Goal: Information Seeking & Learning: Learn about a topic

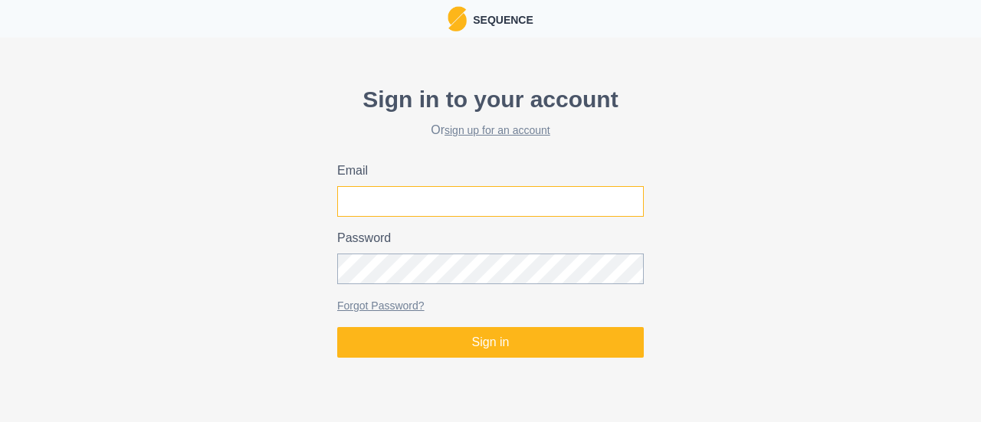
click at [437, 200] on input "Email" at bounding box center [490, 201] width 307 height 31
type input "[PERSON_NAME][EMAIL_ADDRESS][DOMAIN_NAME]"
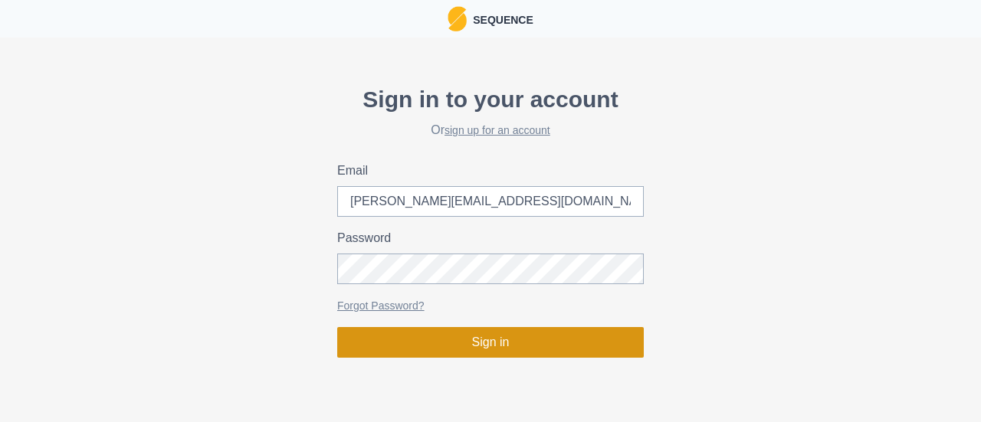
click at [477, 347] on button "Sign in" at bounding box center [490, 342] width 307 height 31
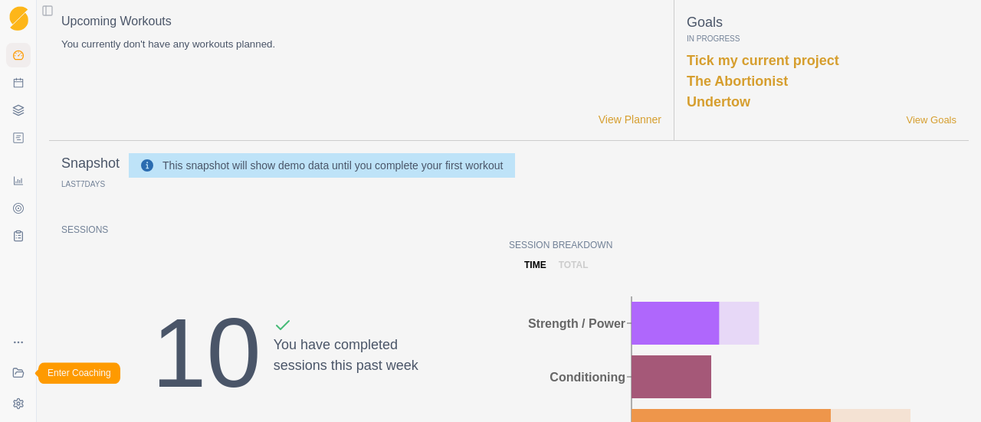
click at [25, 380] on link "Coaching" at bounding box center [18, 373] width 25 height 25
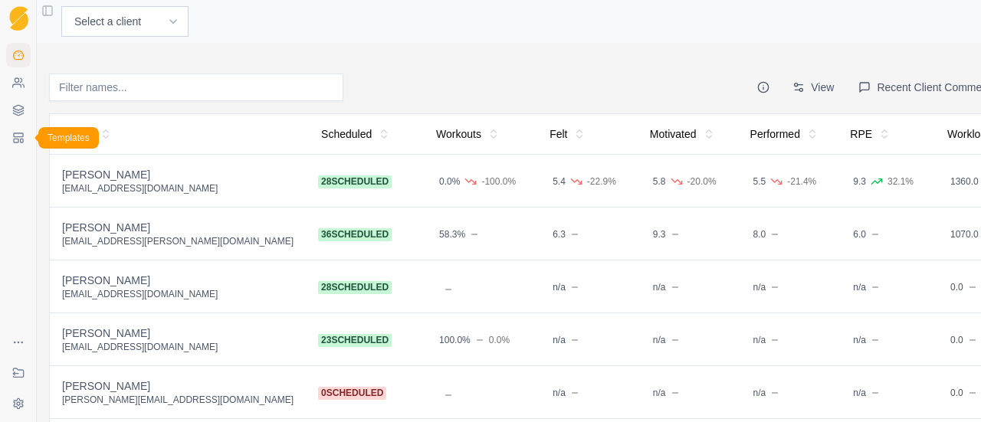
click at [21, 147] on link "Templates" at bounding box center [18, 138] width 25 height 25
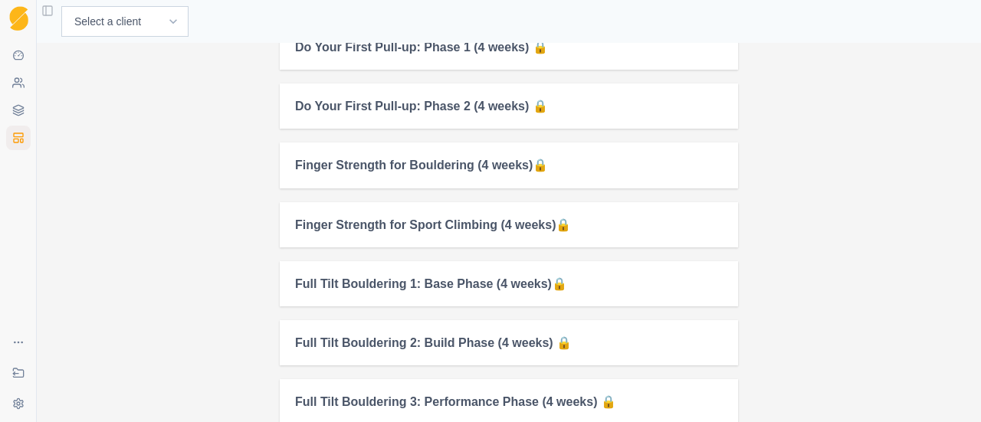
scroll to position [1119, 0]
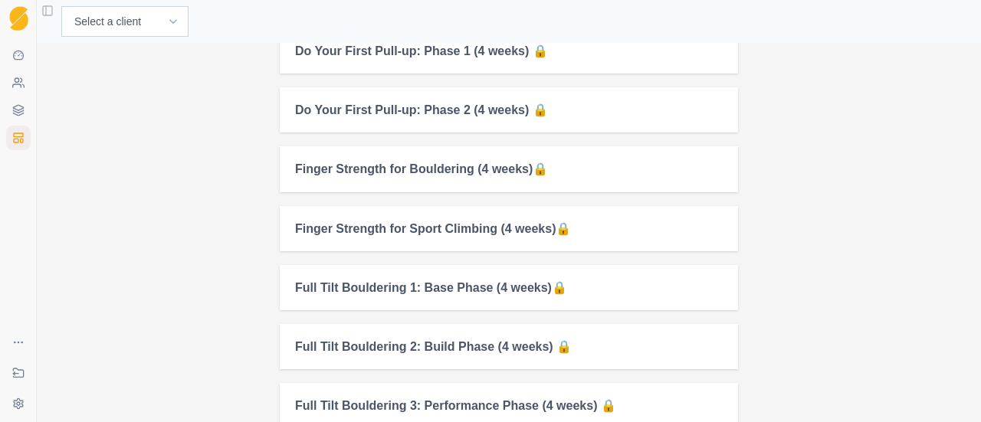
click at [347, 223] on h2 "Finger Strength for Sport Climbing (4 weeks)🔒" at bounding box center [509, 229] width 428 height 15
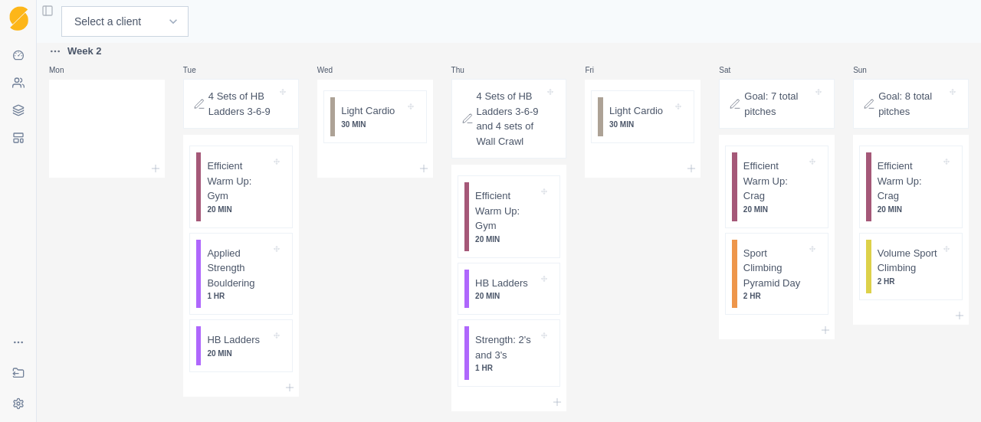
scroll to position [465, 0]
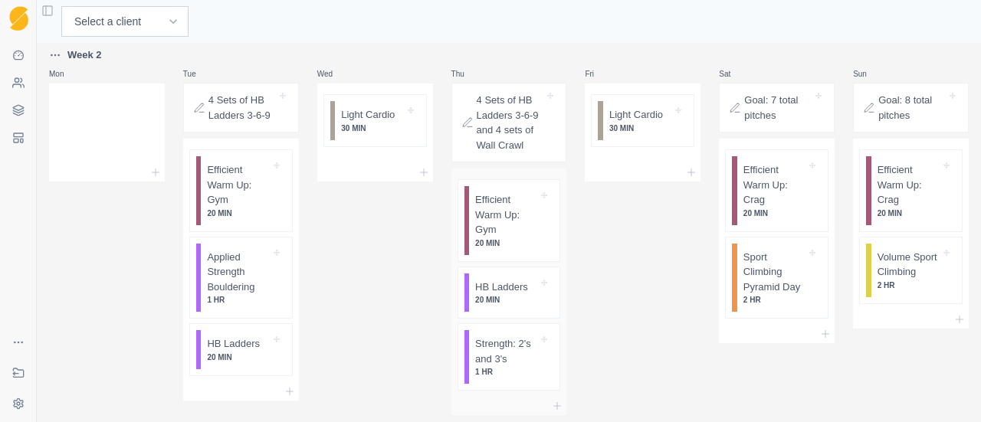
click at [486, 357] on p "Strength: 2's and 3's" at bounding box center [506, 352] width 63 height 30
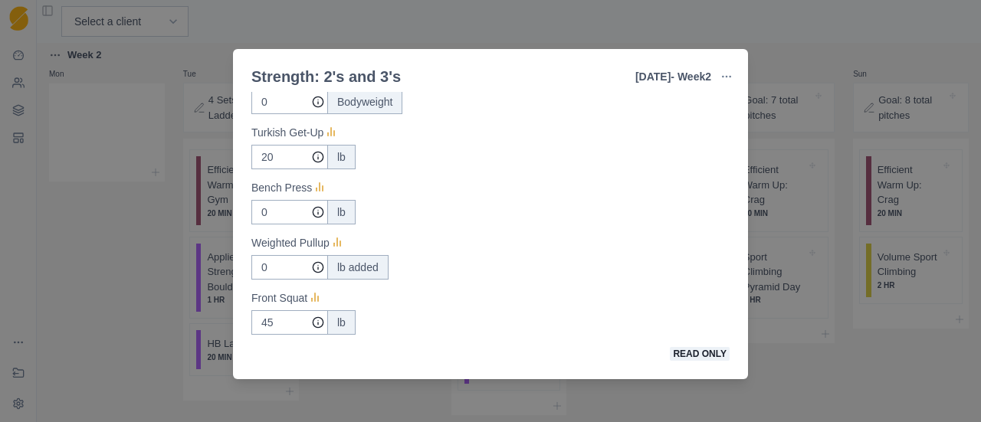
scroll to position [0, 0]
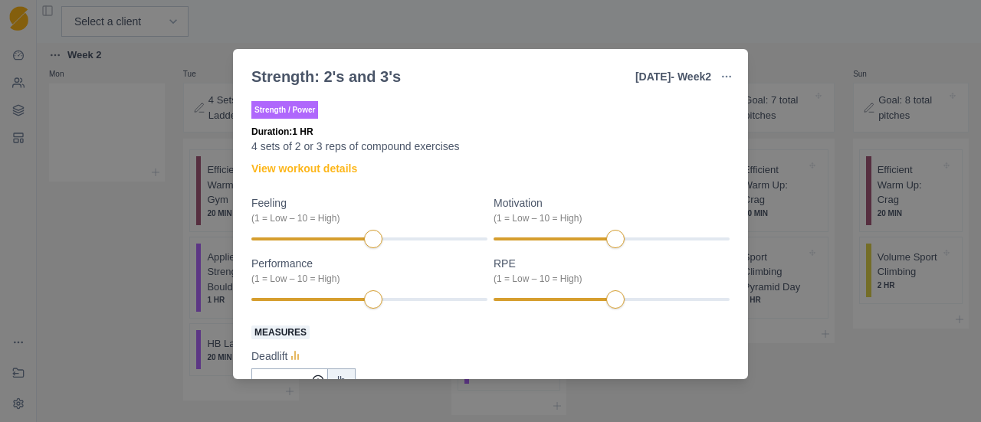
click at [782, 41] on div "Strength: 2's and 3's Thursday - Week 2 Edit Original Workout Remove From Templ…" at bounding box center [490, 211] width 981 height 422
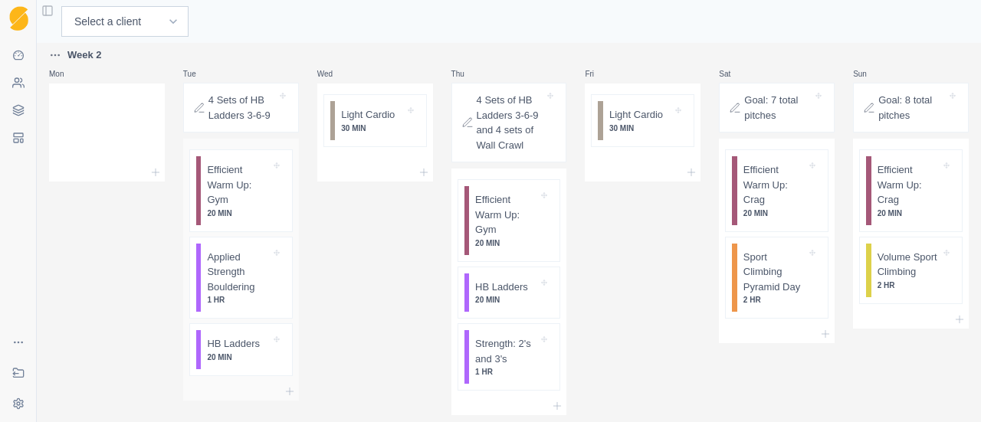
click at [235, 278] on p "Applied Strength Bouldering" at bounding box center [238, 272] width 63 height 45
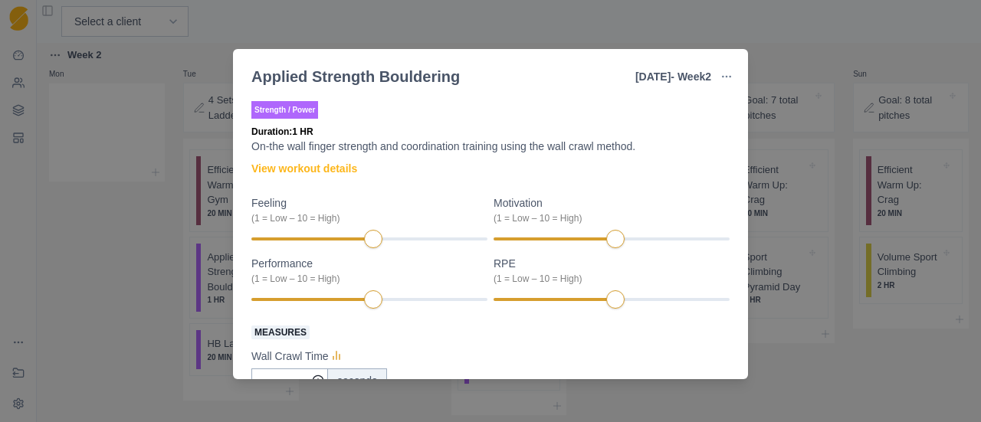
click at [813, 35] on div "Applied Strength Bouldering Tuesday - Week 2 Edit Original Workout Remove From …" at bounding box center [490, 211] width 981 height 422
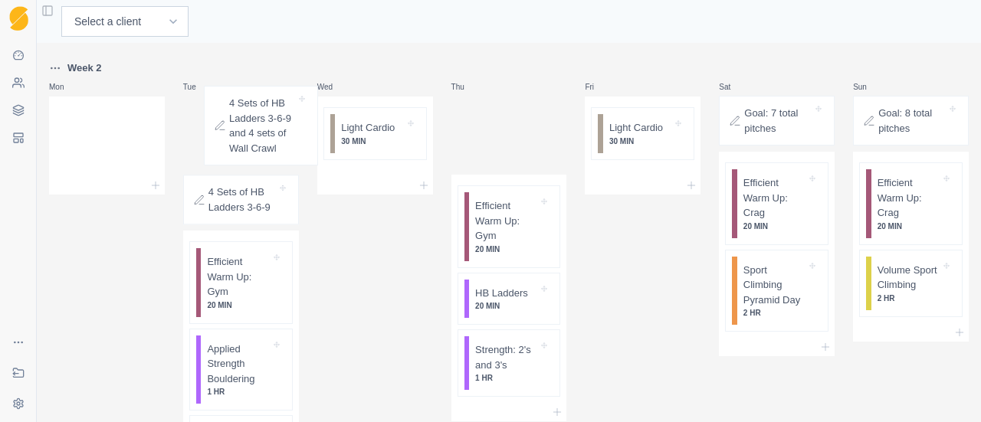
scroll to position [447, 0]
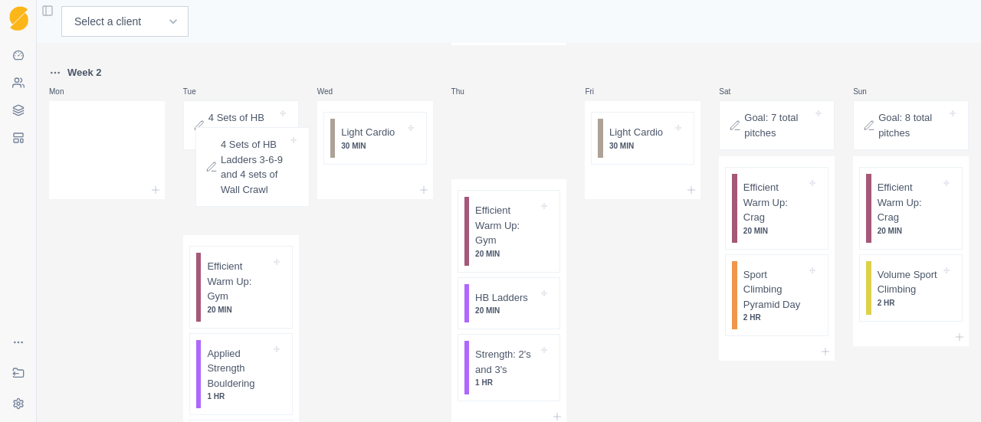
drag, startPoint x: 501, startPoint y: 111, endPoint x: 241, endPoint y: 160, distance: 264.5
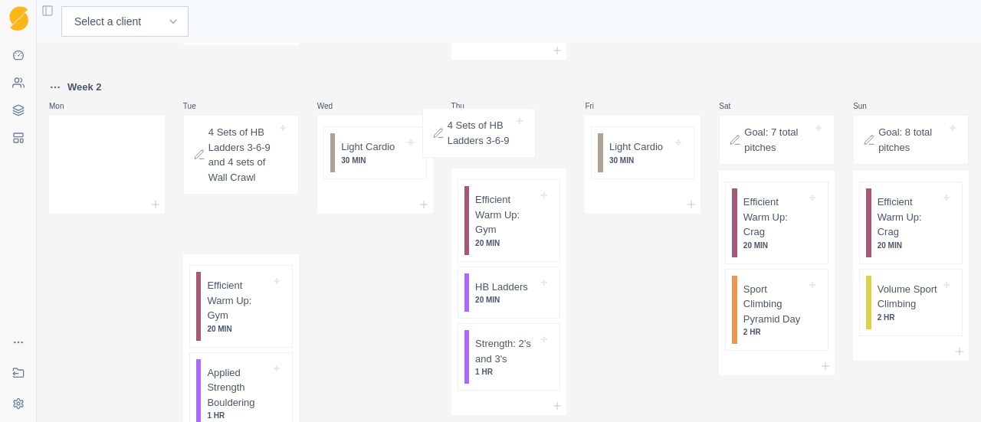
scroll to position [432, 0]
drag, startPoint x: 239, startPoint y: 127, endPoint x: 546, endPoint y: 147, distance: 307.3
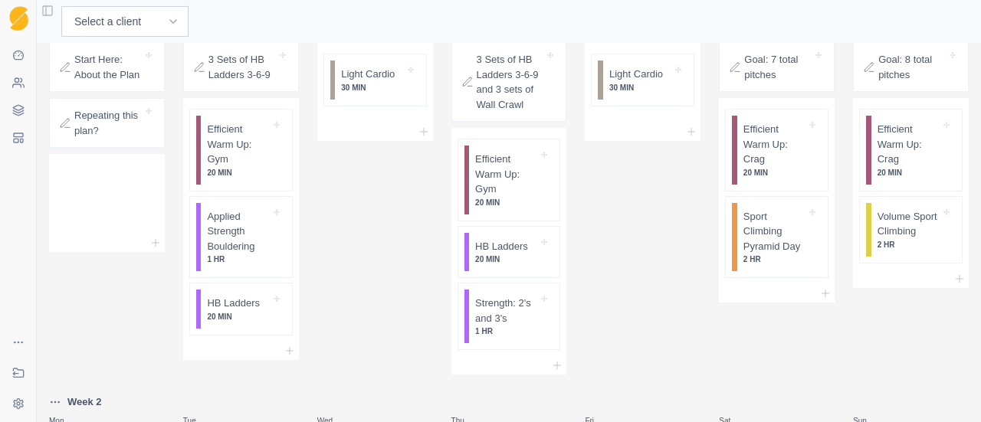
scroll to position [118, 0]
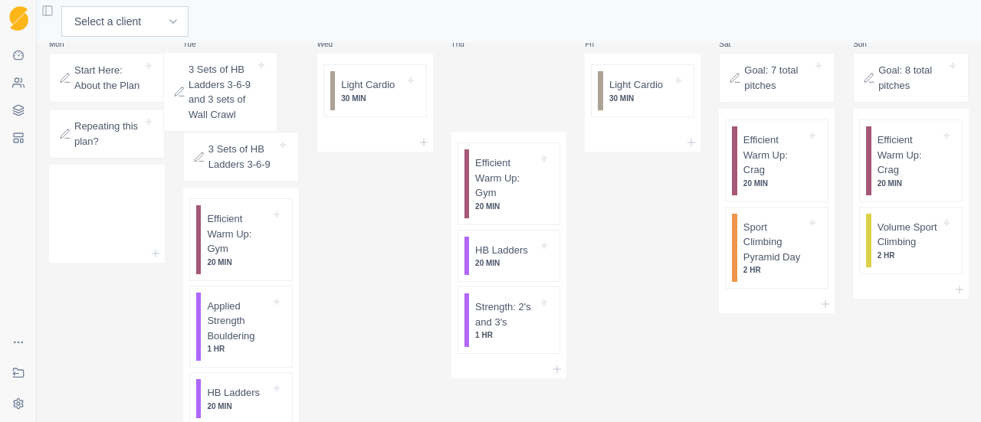
drag, startPoint x: 531, startPoint y: 81, endPoint x: 224, endPoint y: 93, distance: 306.9
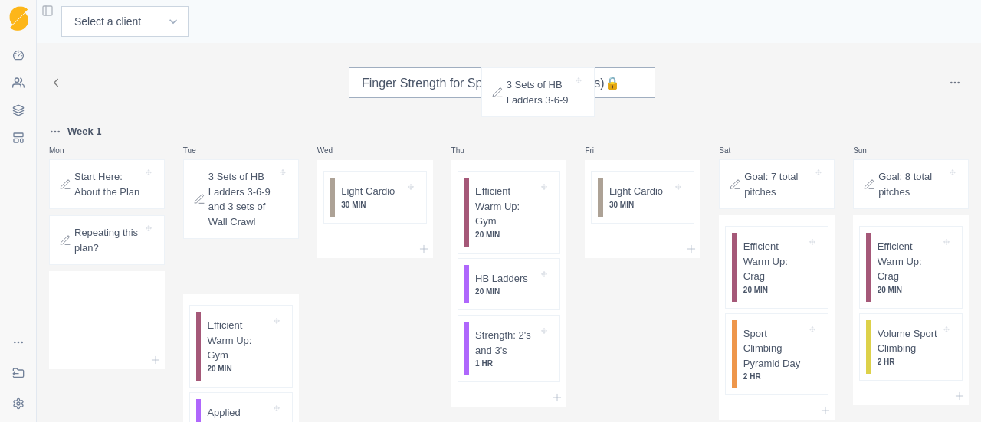
scroll to position [0, 0]
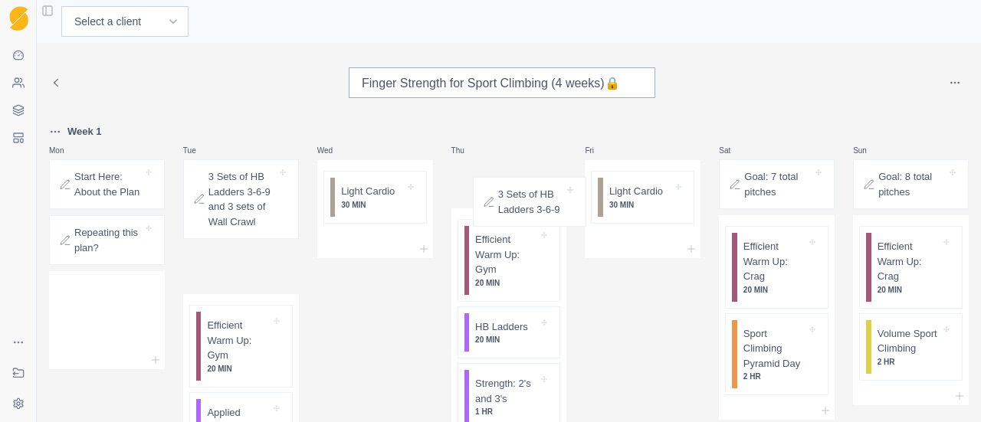
drag, startPoint x: 241, startPoint y: 159, endPoint x: 550, endPoint y: 193, distance: 310.9
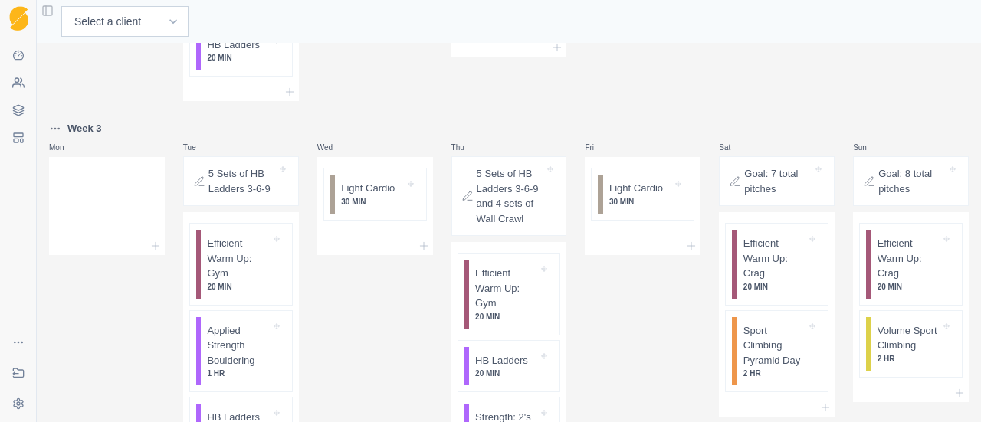
scroll to position [817, 0]
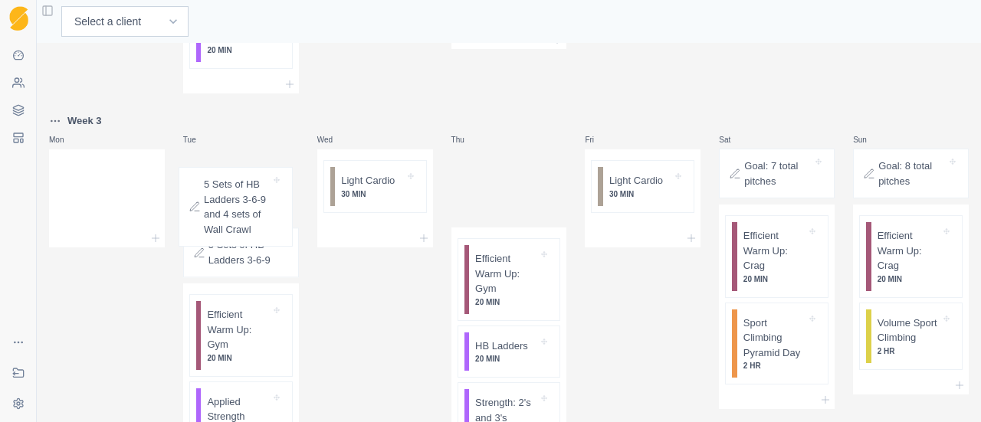
drag, startPoint x: 541, startPoint y: 213, endPoint x: 270, endPoint y: 236, distance: 271.6
click at [270, 236] on div "Week 1 Mon Start Here: About the Plan Repeating this plan? Tue 3 Sets of HB Lad…" at bounding box center [509, 120] width 920 height 1628
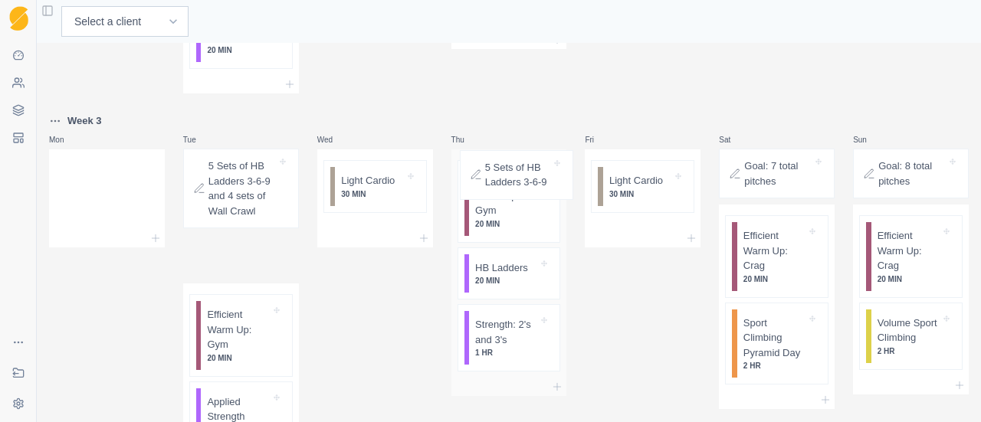
drag, startPoint x: 222, startPoint y: 258, endPoint x: 537, endPoint y: 163, distance: 328.4
click at [537, 163] on div "Week 1 Mon Start Here: About the Plan Repeating this plan? Tue 3 Sets of HB Lad…" at bounding box center [509, 120] width 920 height 1628
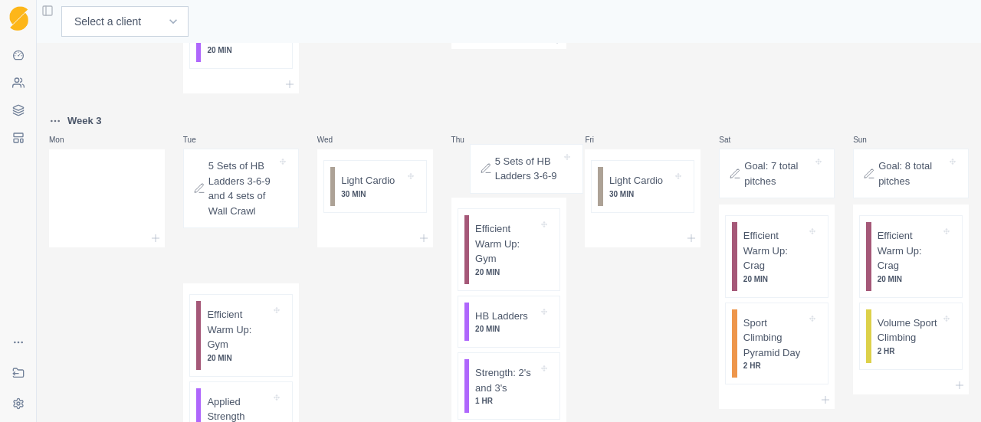
drag, startPoint x: 245, startPoint y: 261, endPoint x: 543, endPoint y: 175, distance: 309.6
click at [543, 175] on div "Week 1 Mon Start Here: About the Plan Repeating this plan? Tue 3 Sets of HB Lad…" at bounding box center [509, 120] width 920 height 1628
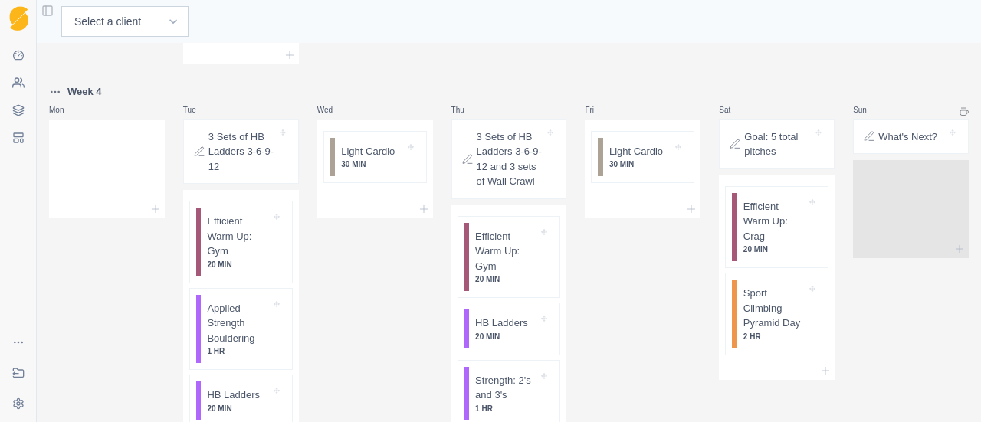
scroll to position [1248, 0]
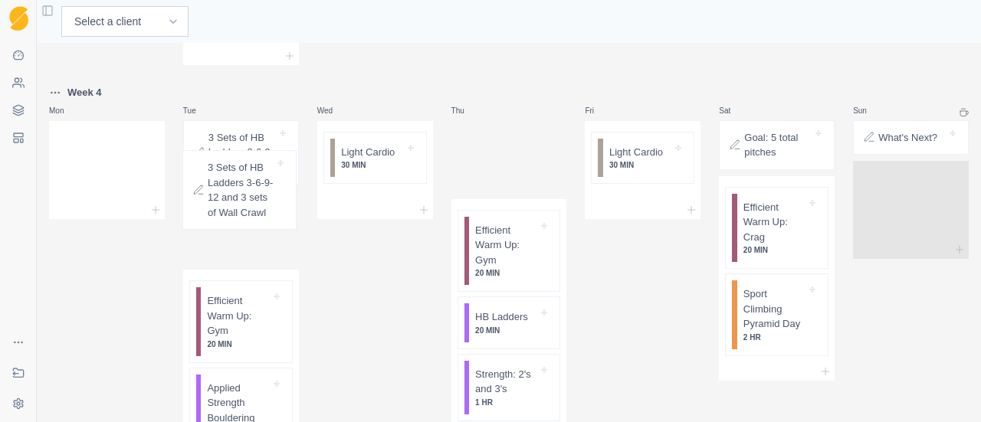
drag, startPoint x: 535, startPoint y: 128, endPoint x: 267, endPoint y: 168, distance: 271.3
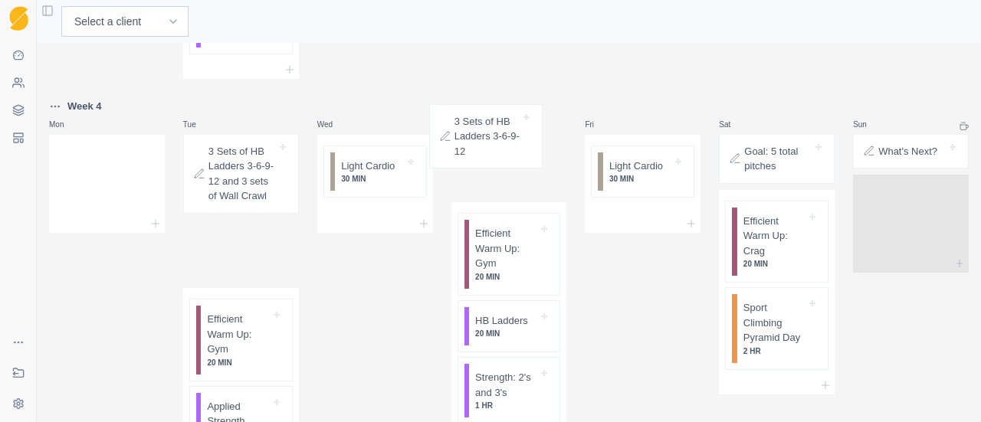
scroll to position [1234, 0]
drag, startPoint x: 233, startPoint y: 151, endPoint x: 531, endPoint y: 175, distance: 298.4
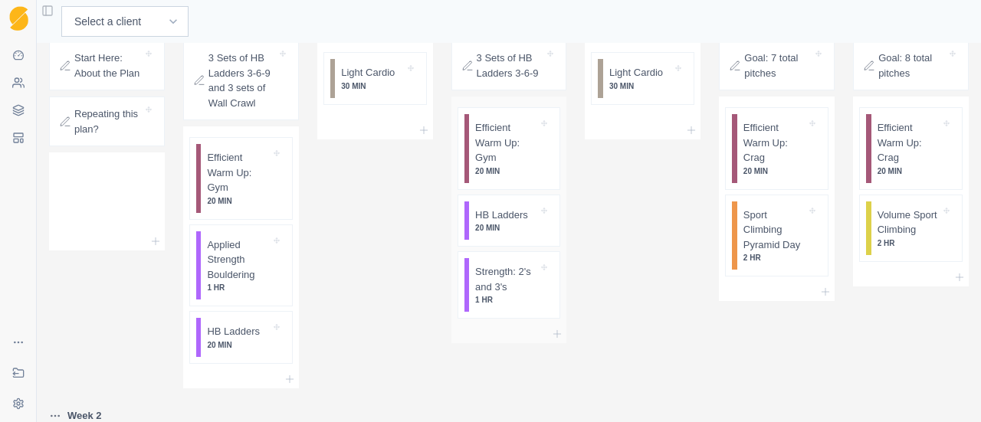
scroll to position [121, 0]
click at [504, 268] on p "Strength: 2's and 3's" at bounding box center [506, 277] width 63 height 30
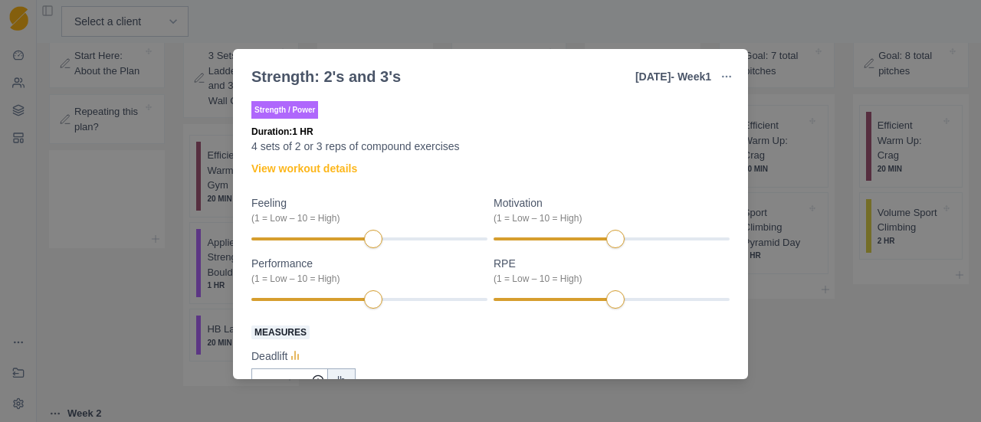
scroll to position [337, 0]
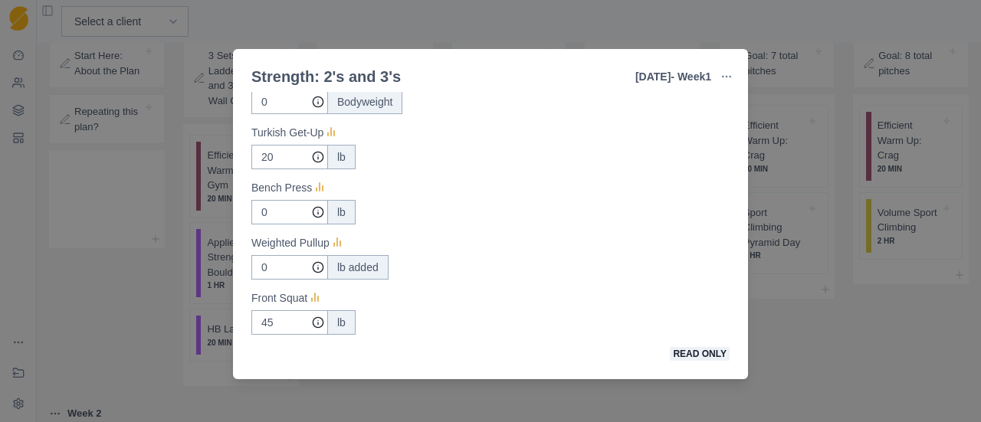
click at [607, 25] on div "Strength: 2's and 3's Thursday - Week 1 Edit Original Workout Remove From Templ…" at bounding box center [490, 211] width 981 height 422
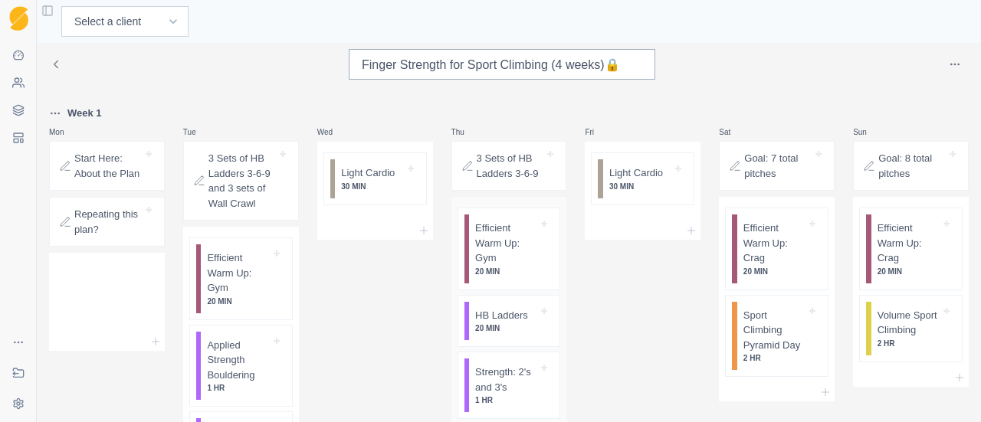
scroll to position [17, 0]
